Goal: Navigation & Orientation: Find specific page/section

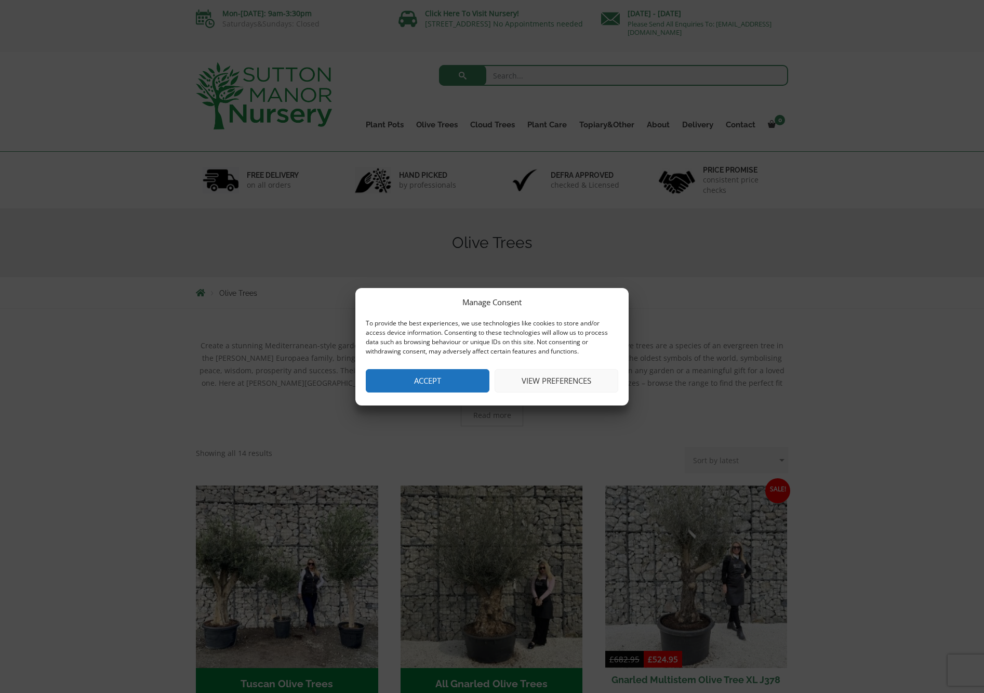
click at [452, 385] on button "Accept" at bounding box center [428, 380] width 124 height 23
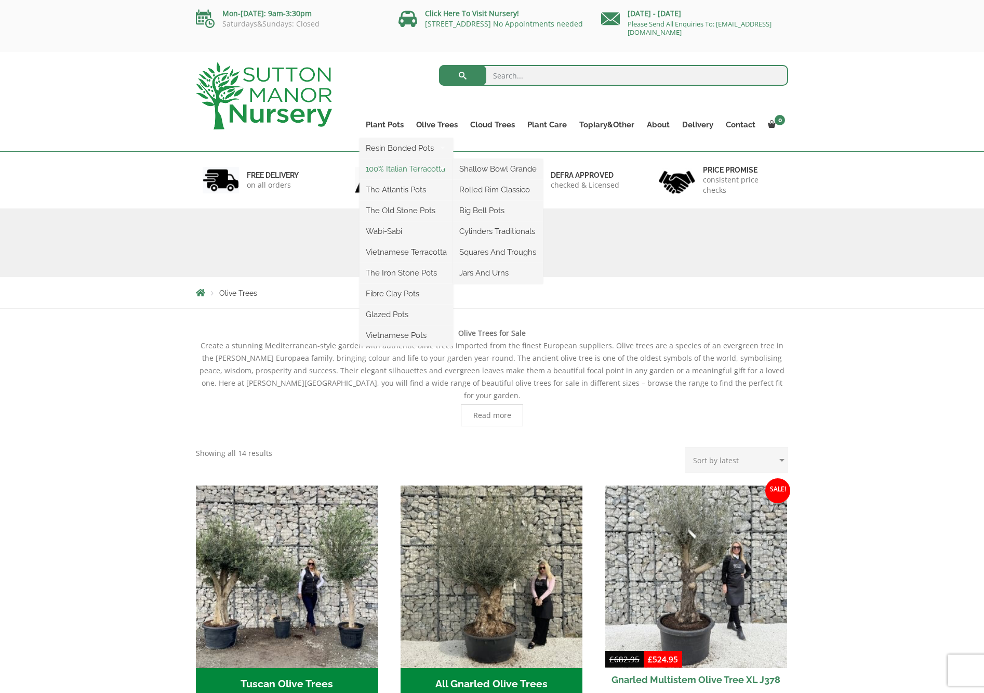
click at [413, 172] on link "100% Italian Terracotta" at bounding box center [407, 169] width 94 height 16
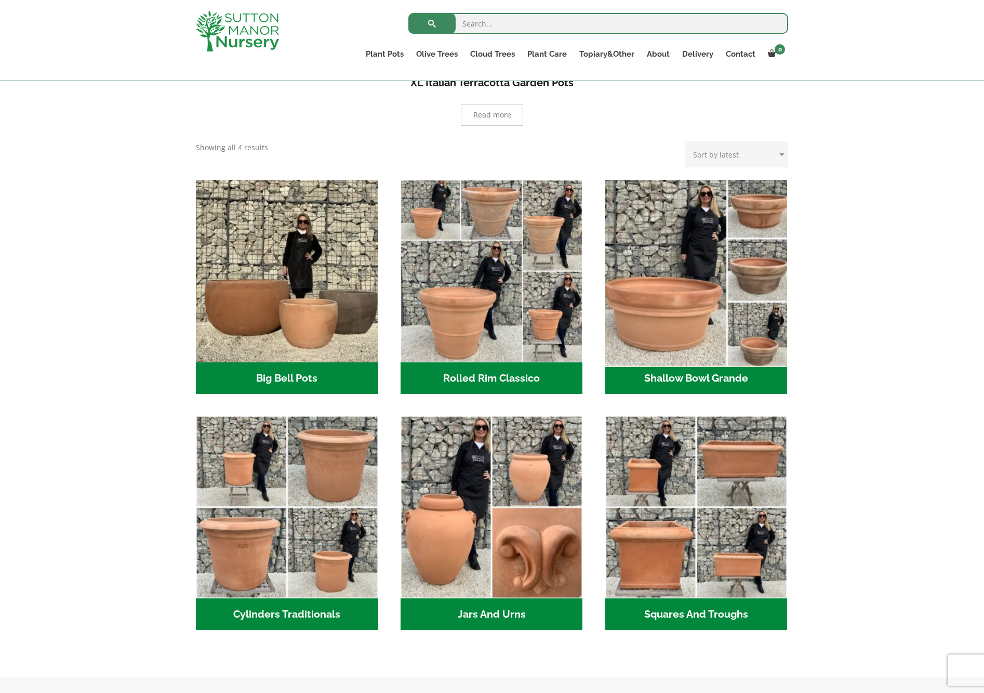
scroll to position [262, 0]
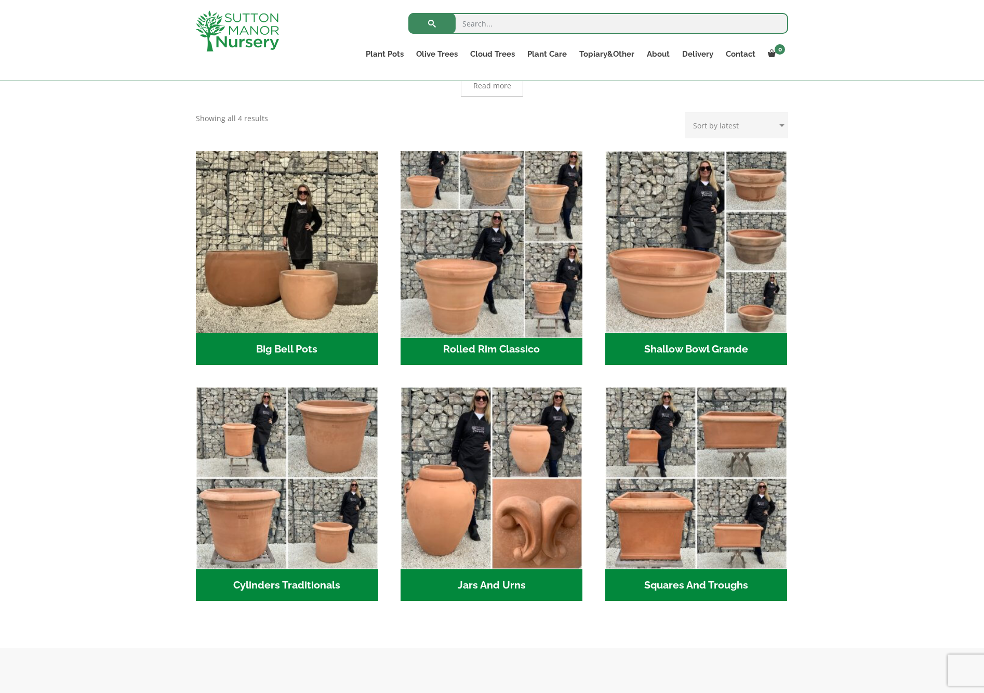
click at [469, 289] on img "Visit product category Rolled Rim Classico" at bounding box center [491, 241] width 191 height 191
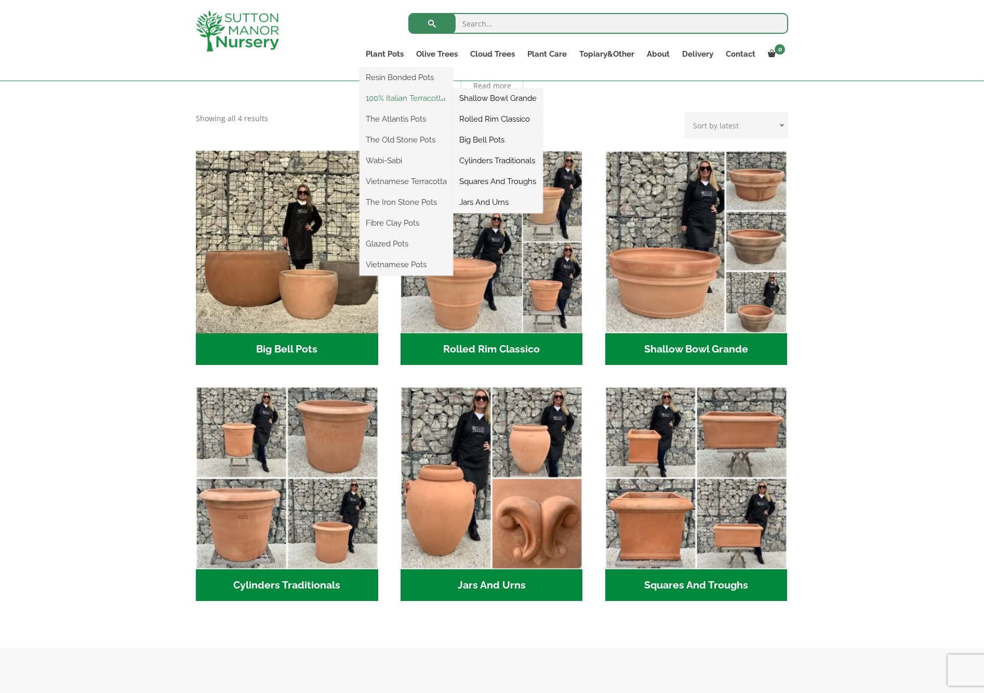
click at [403, 97] on link "100% Italian Terracotta" at bounding box center [407, 98] width 94 height 16
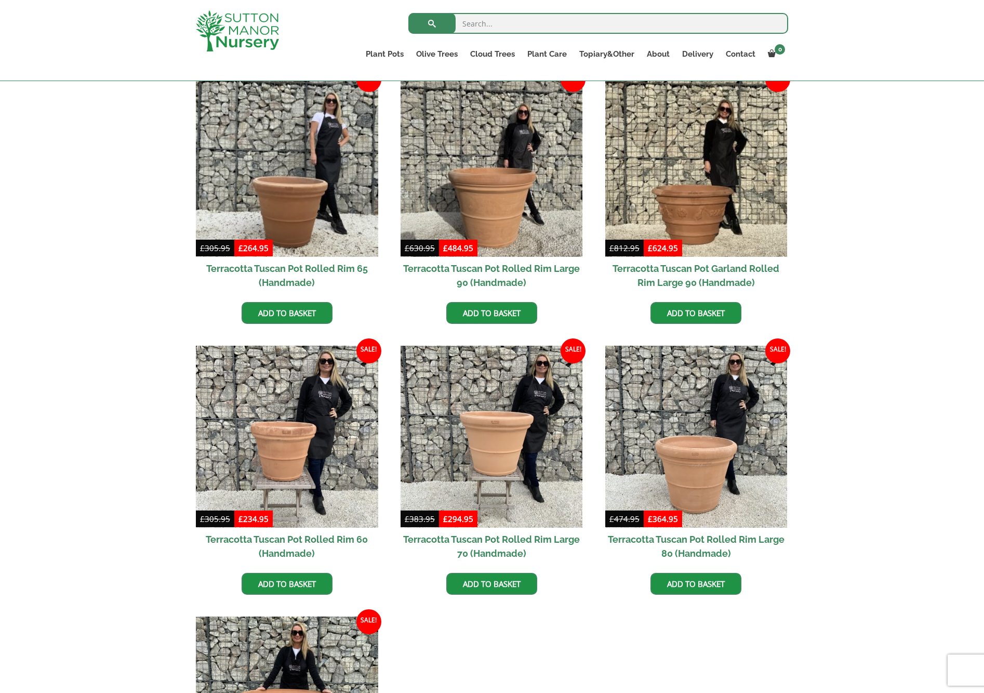
scroll to position [473, 0]
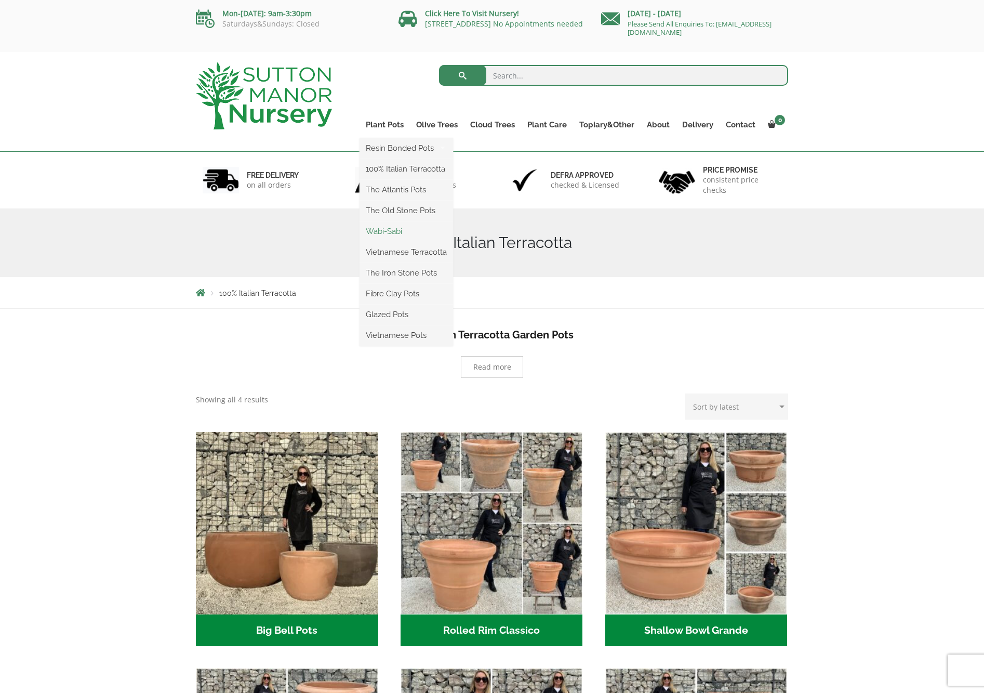
click at [389, 232] on link "Wabi-Sabi" at bounding box center [407, 231] width 94 height 16
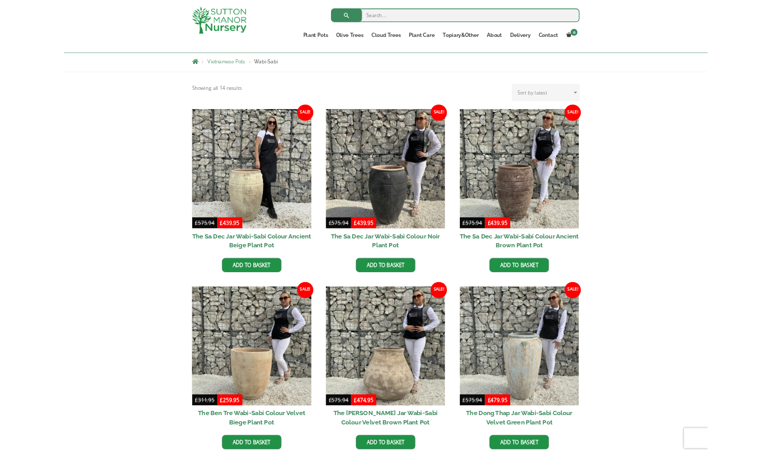
scroll to position [193, 0]
